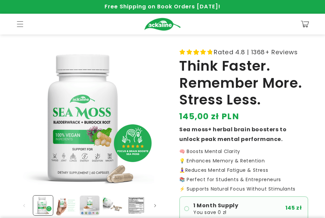
scroll to position [97, 0]
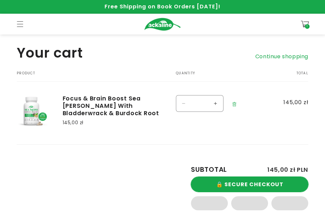
click at [227, 182] on button "🔒 SECURE CHECKOUT" at bounding box center [249, 184] width 117 height 15
